Goal: Information Seeking & Learning: Find specific fact

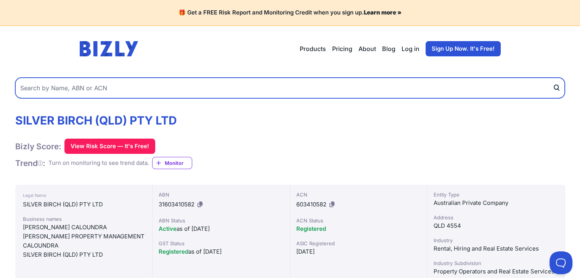
click at [185, 84] on input "text" at bounding box center [289, 88] width 549 height 21
paste input "[PERSON_NAME] Estate Agents Beerwah"
type input "[PERSON_NAME] Estate Agents Beerwah"
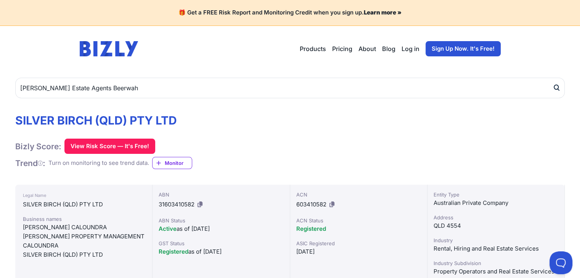
click at [557, 88] on icon "submit" at bounding box center [556, 88] width 8 height 8
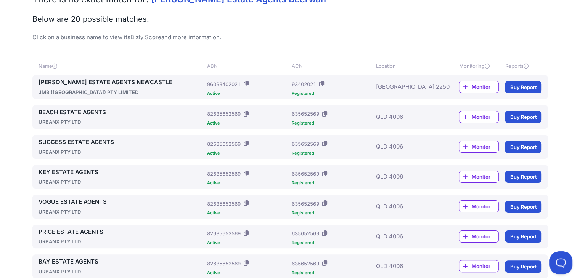
scroll to position [76, 0]
